Goal: Download file/media

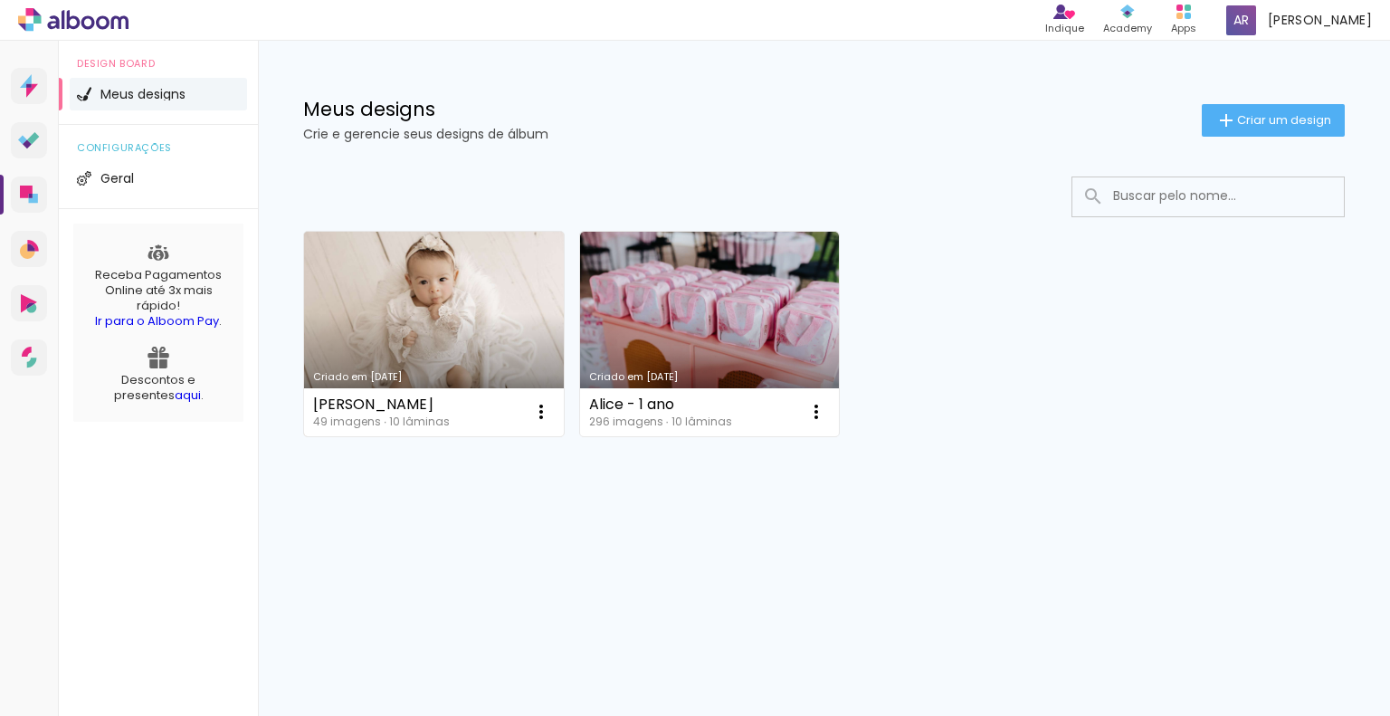
click at [450, 305] on link "Criado em [DATE]" at bounding box center [434, 334] width 260 height 205
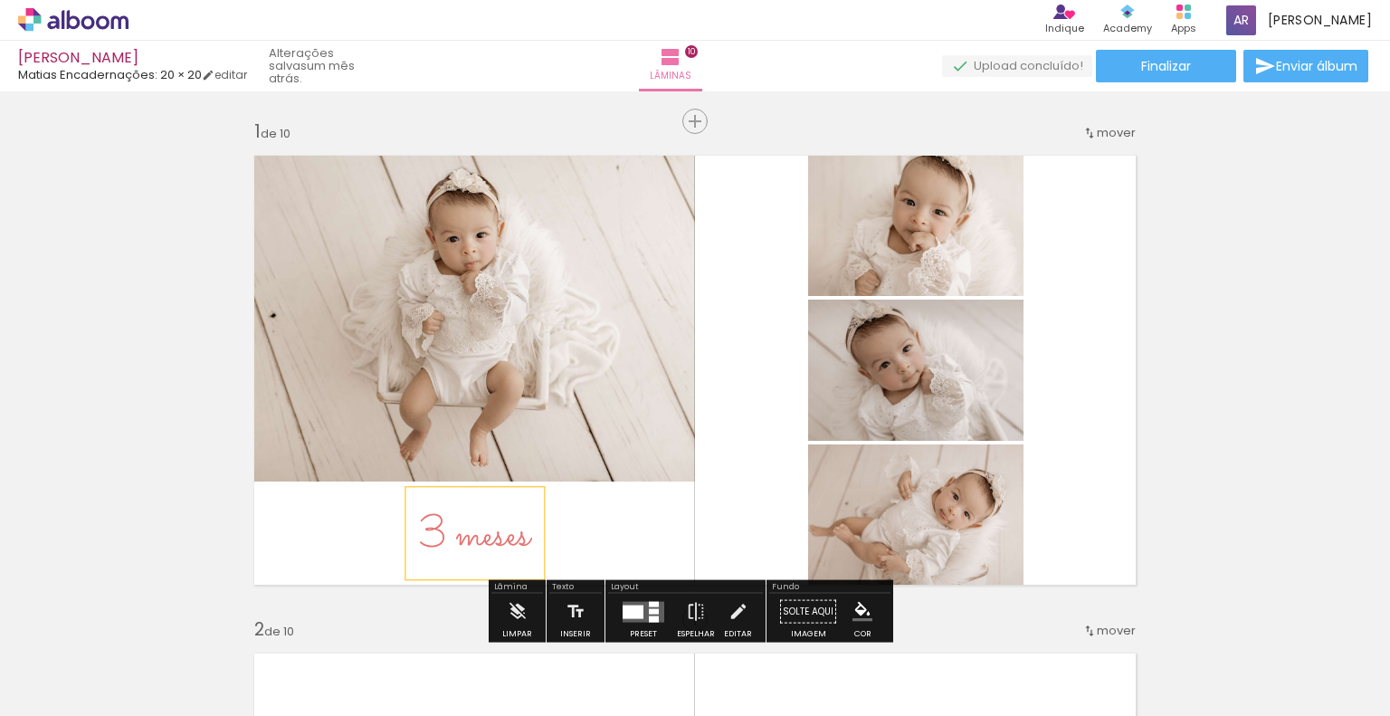
click at [485, 545] on span "3 meses" at bounding box center [474, 535] width 111 height 65
click at [609, 545] on quentale-layouter at bounding box center [695, 370] width 905 height 453
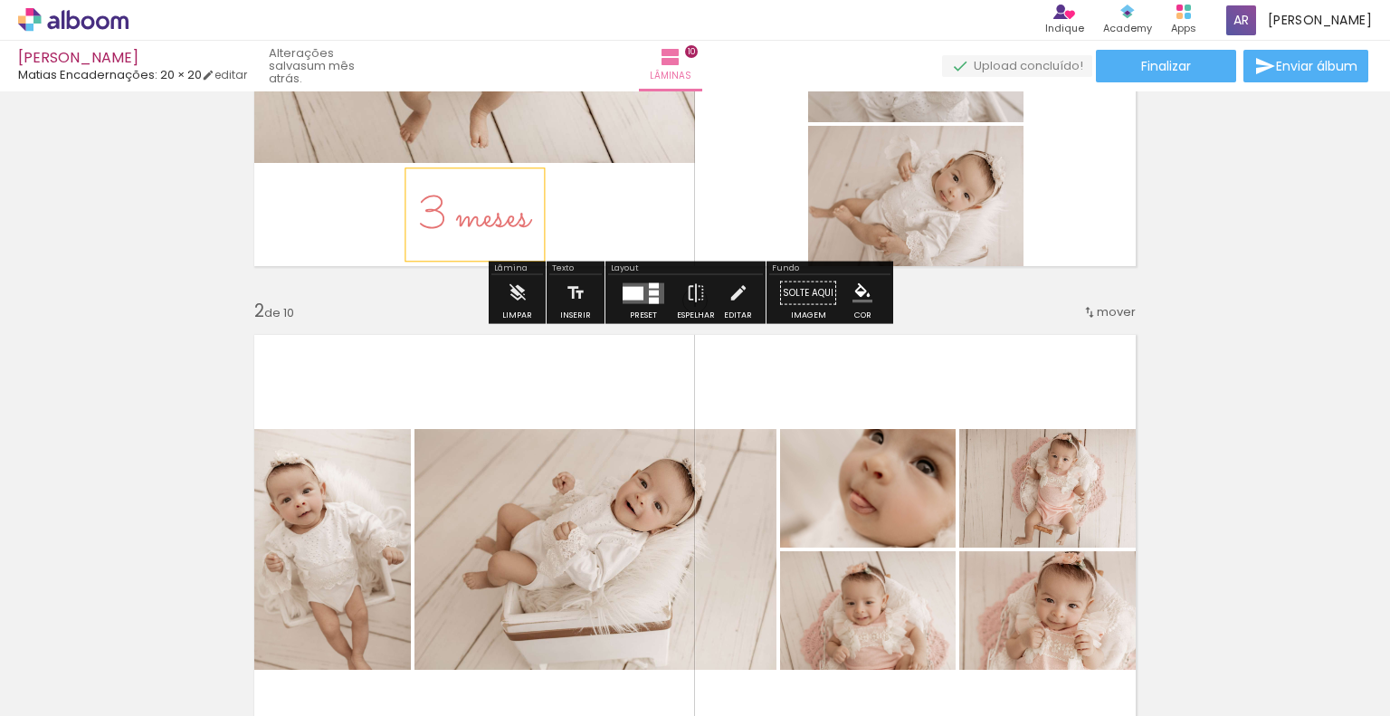
scroll to position [181, 0]
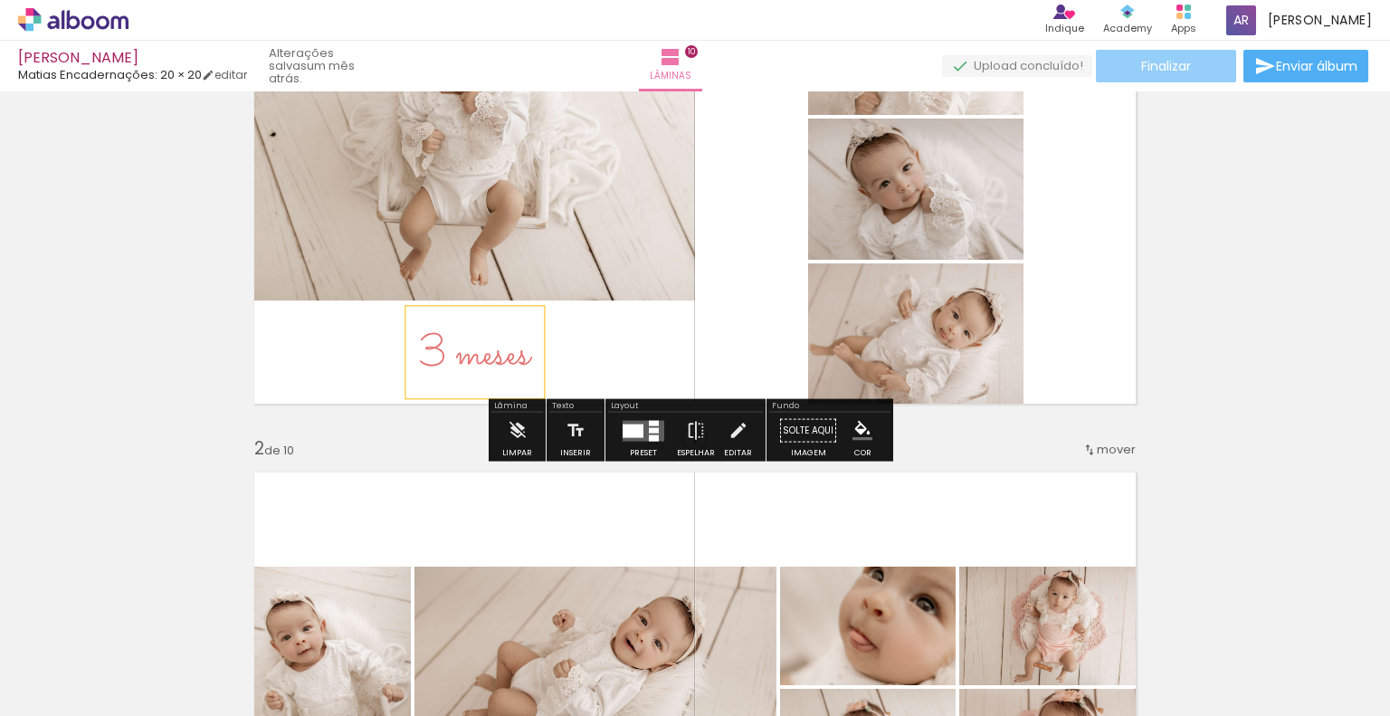
click at [1177, 69] on span "Finalizar" at bounding box center [1166, 66] width 50 height 13
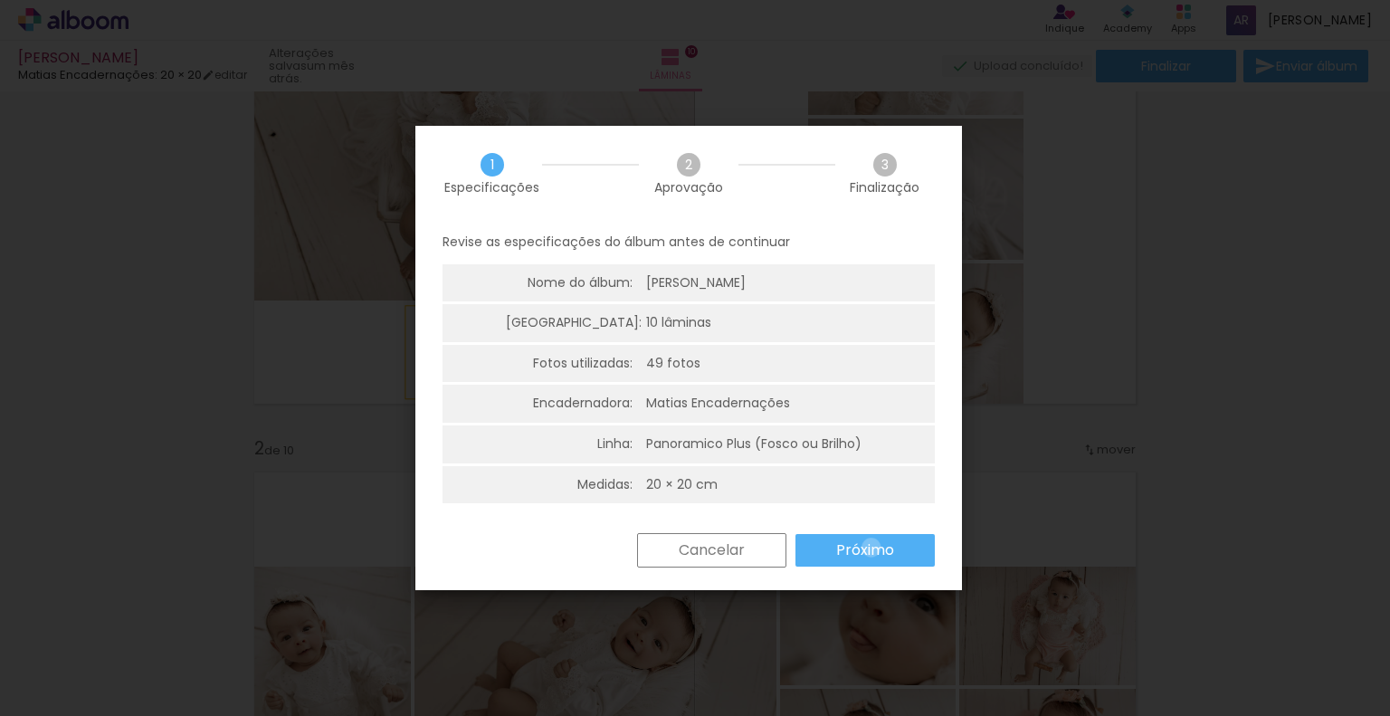
click at [0, 0] on slot "Próximo" at bounding box center [0, 0] width 0 height 0
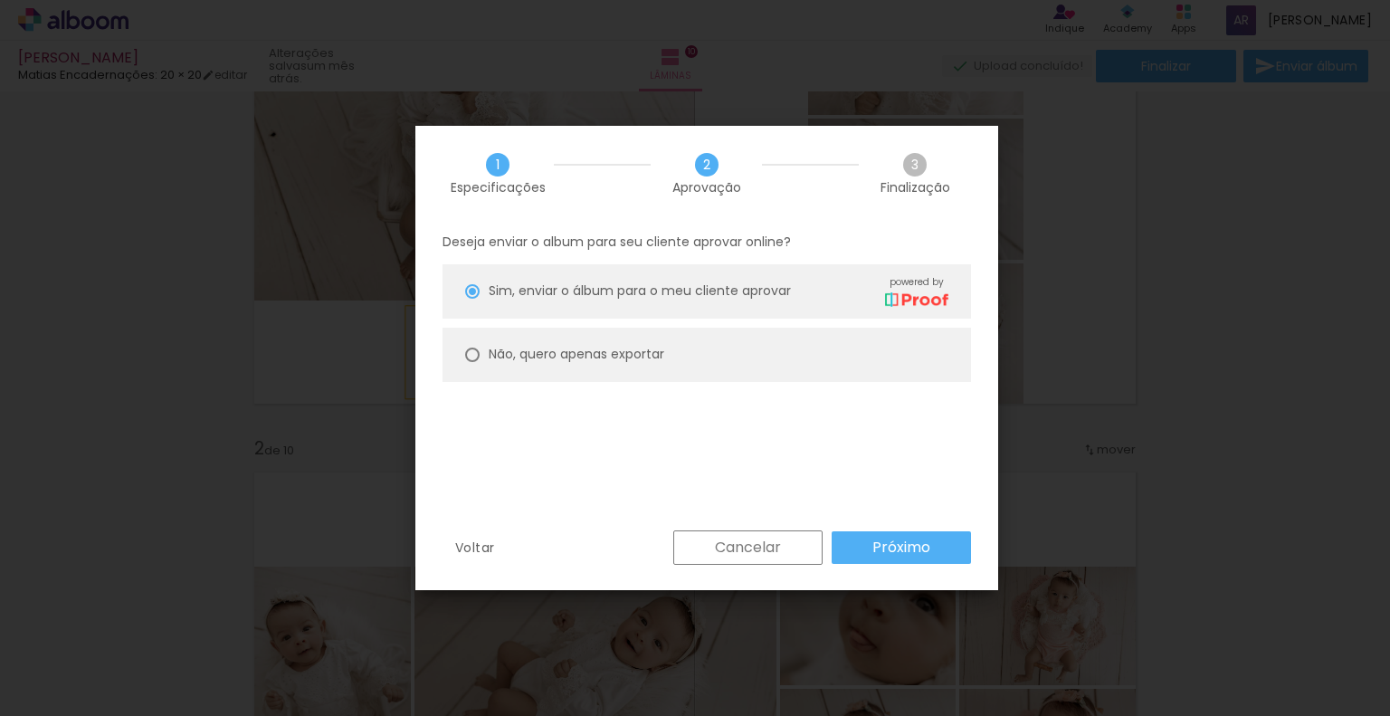
click at [0, 0] on slot "Não, quero apenas exportar" at bounding box center [0, 0] width 0 height 0
type paper-radio-button "on"
click at [0, 0] on slot "Próximo" at bounding box center [0, 0] width 0 height 0
type input "Alta, 300 DPI"
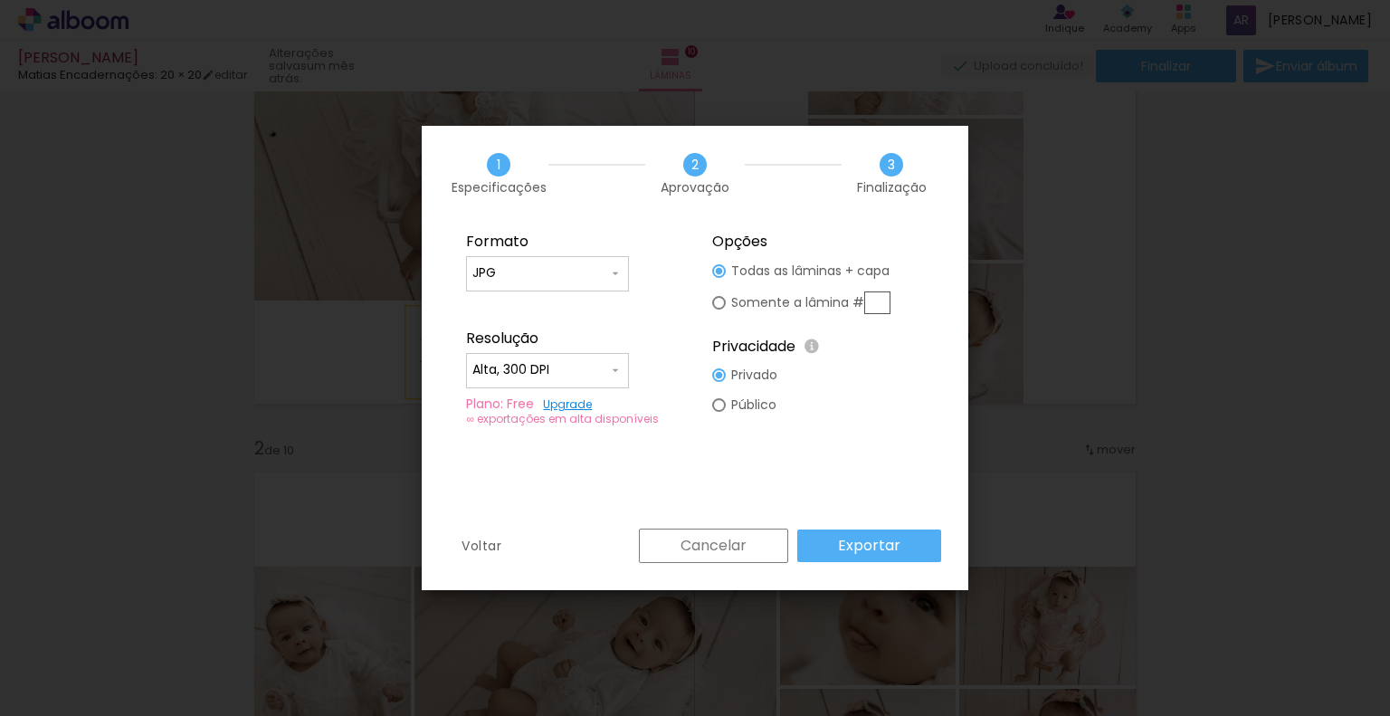
click at [0, 0] on slot "Somente a lâmina #" at bounding box center [0, 0] width 0 height 0
type paper-radio-button "on"
click at [871, 296] on input "text" at bounding box center [877, 302] width 26 height 23
type input "1"
click at [0, 0] on slot "Exportar" at bounding box center [0, 0] width 0 height 0
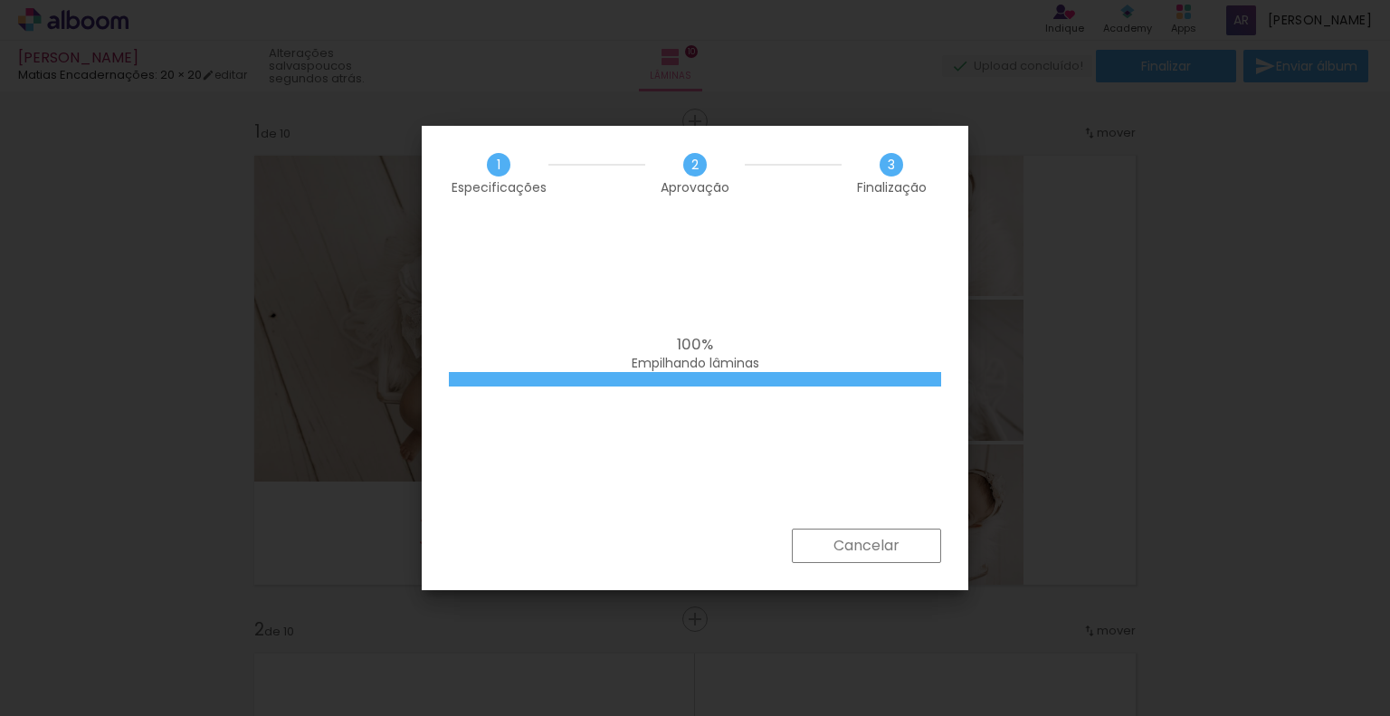
scroll to position [181, 0]
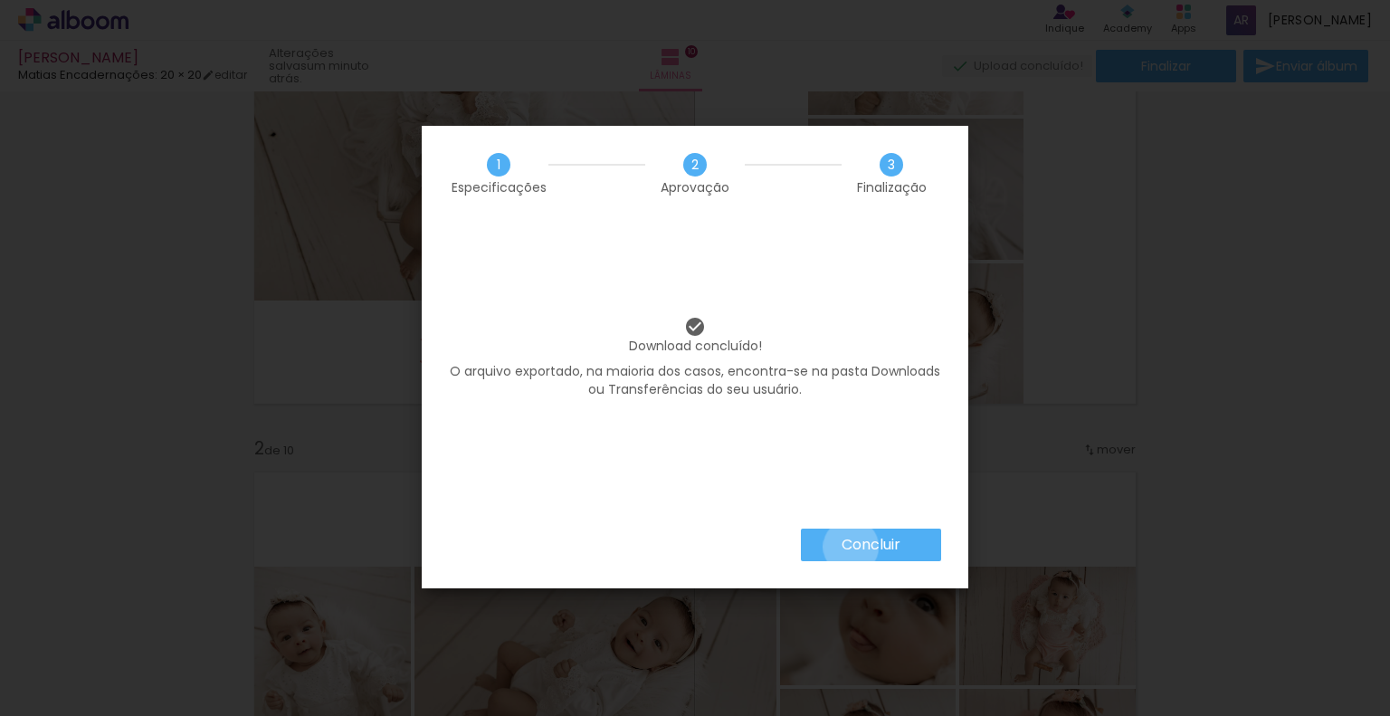
click at [0, 0] on slot "Concluir" at bounding box center [0, 0] width 0 height 0
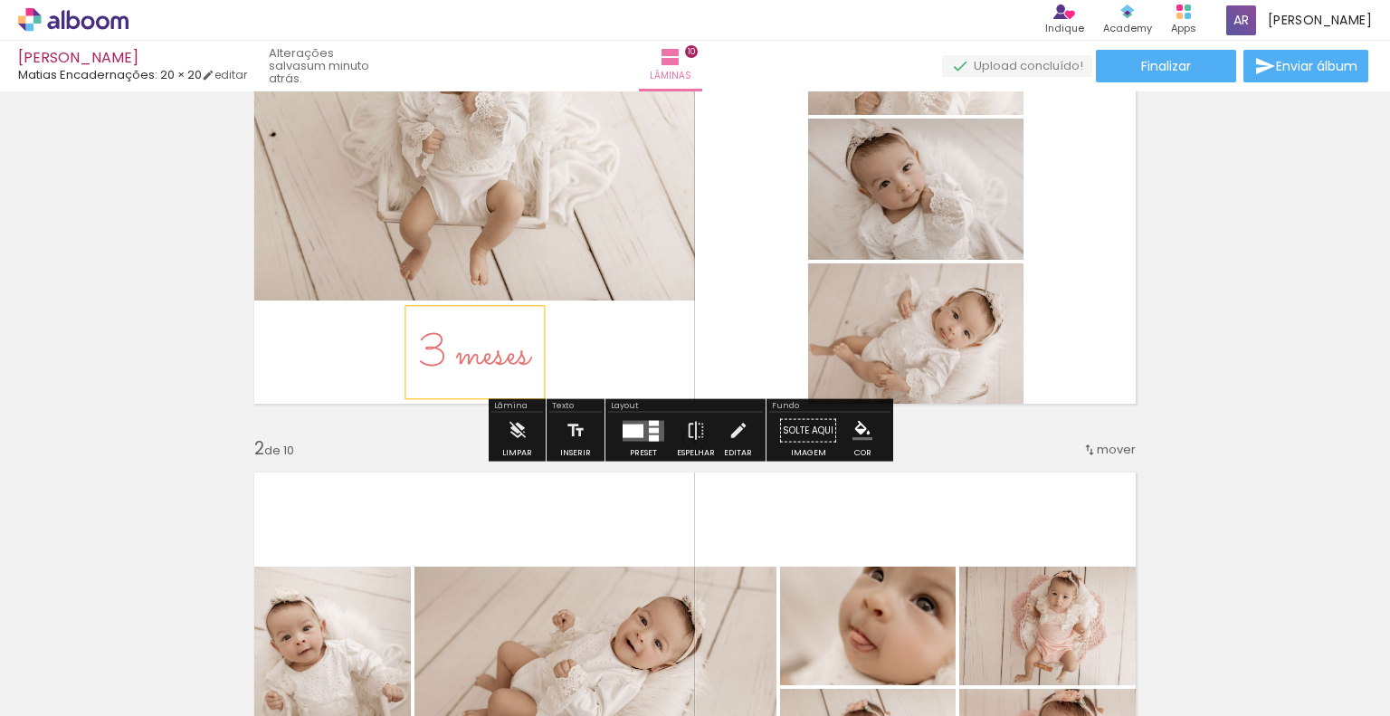
click at [473, 338] on span "3 meses" at bounding box center [474, 354] width 111 height 65
click at [462, 361] on quentale-selection at bounding box center [468, 352] width 138 height 92
click at [462, 361] on span "3 meses" at bounding box center [474, 354] width 111 height 65
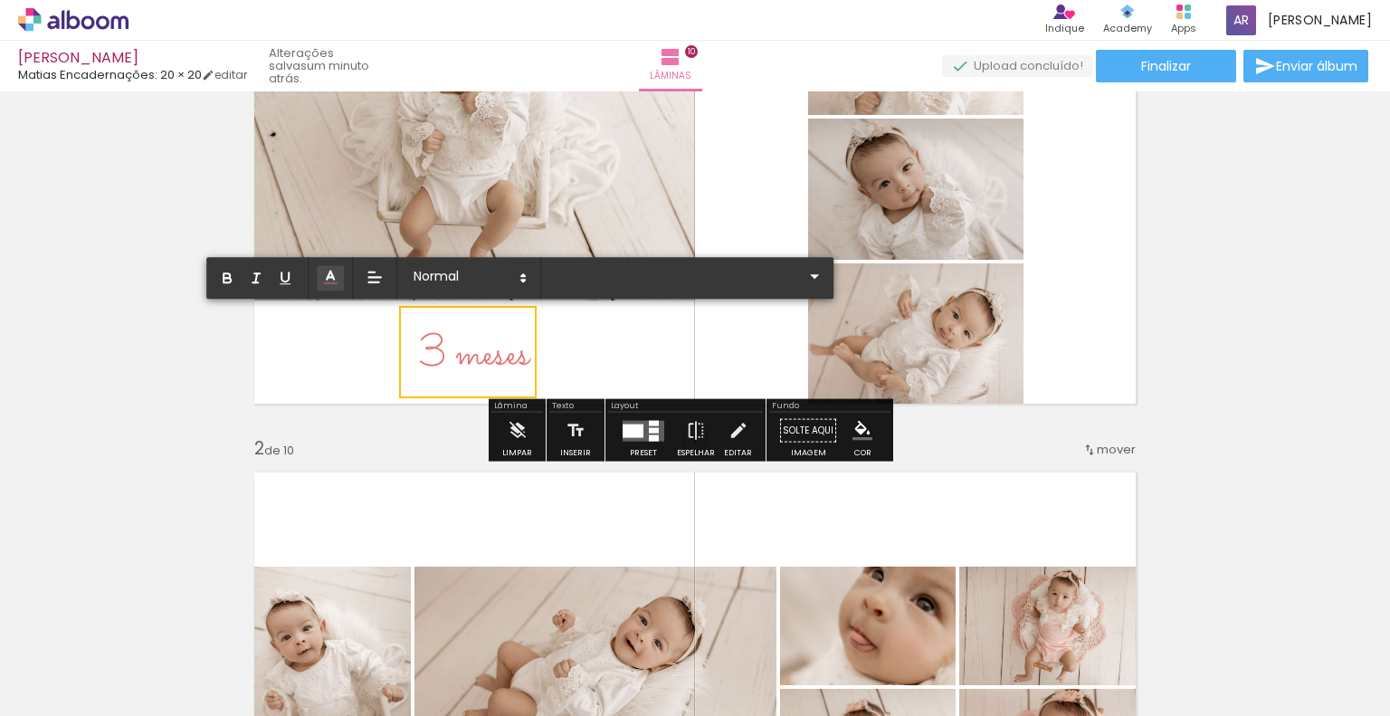
type input "[GEOGRAPHIC_DATA]"
click at [436, 358] on span "3 meses" at bounding box center [474, 354] width 111 height 65
drag, startPoint x: 420, startPoint y: 348, endPoint x: 523, endPoint y: 346, distance: 103.2
click at [523, 346] on div "3 meses" at bounding box center [474, 352] width 111 height 71
click at [442, 279] on span at bounding box center [468, 277] width 127 height 25
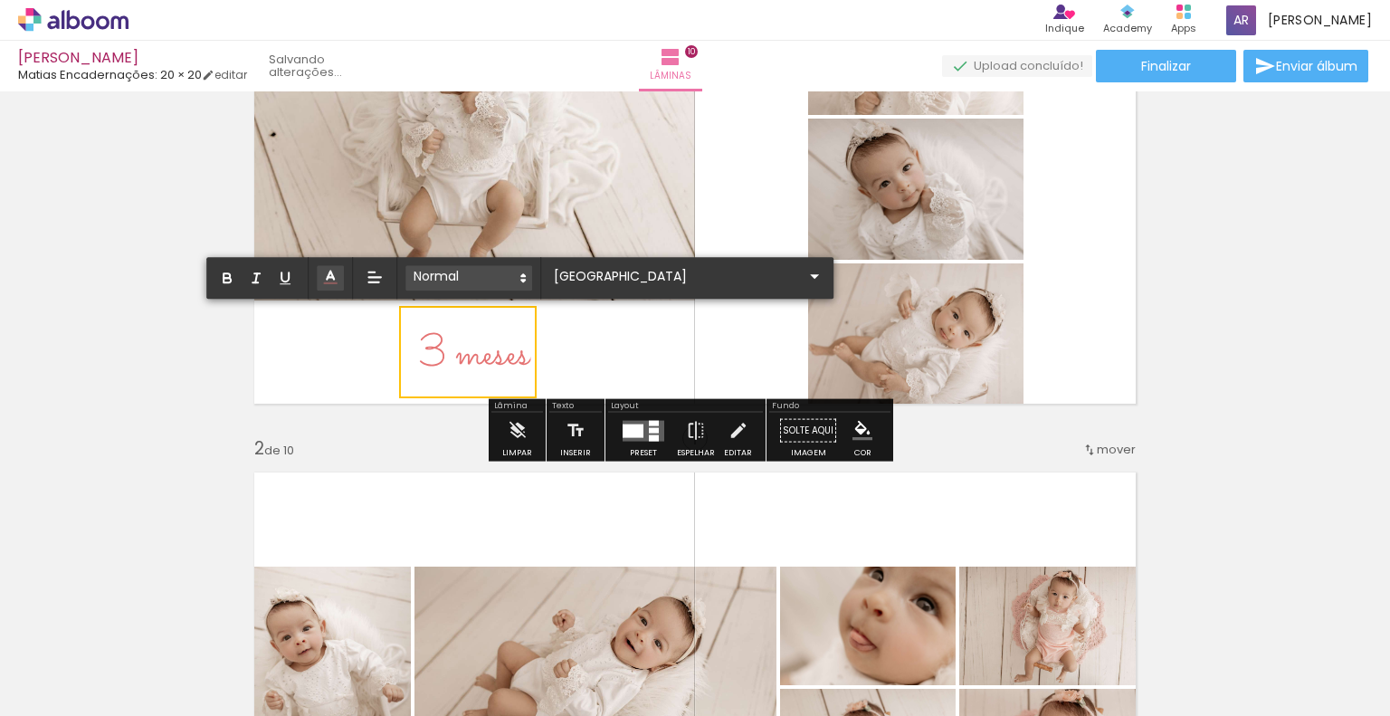
click at [445, 282] on span at bounding box center [468, 277] width 127 height 25
click at [736, 442] on iron-icon at bounding box center [739, 431] width 20 height 36
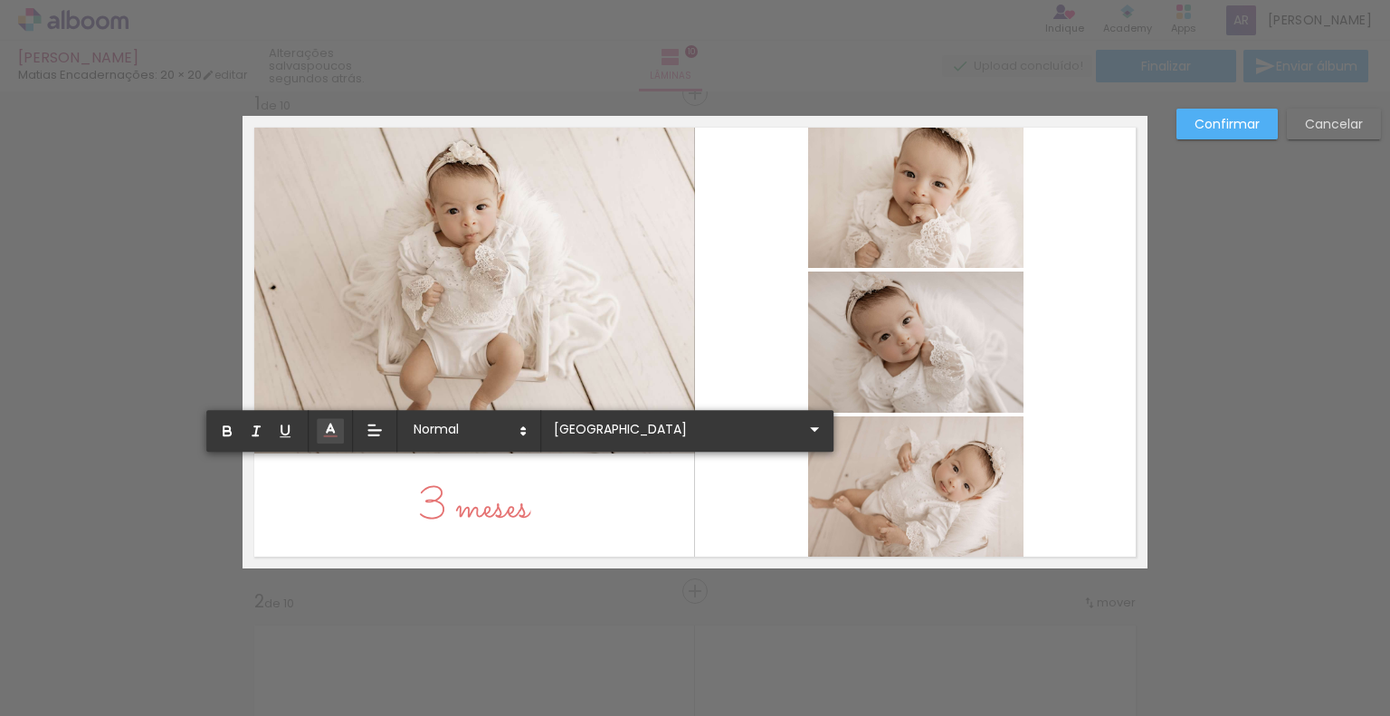
scroll to position [23, 0]
